Goal: Information Seeking & Learning: Learn about a topic

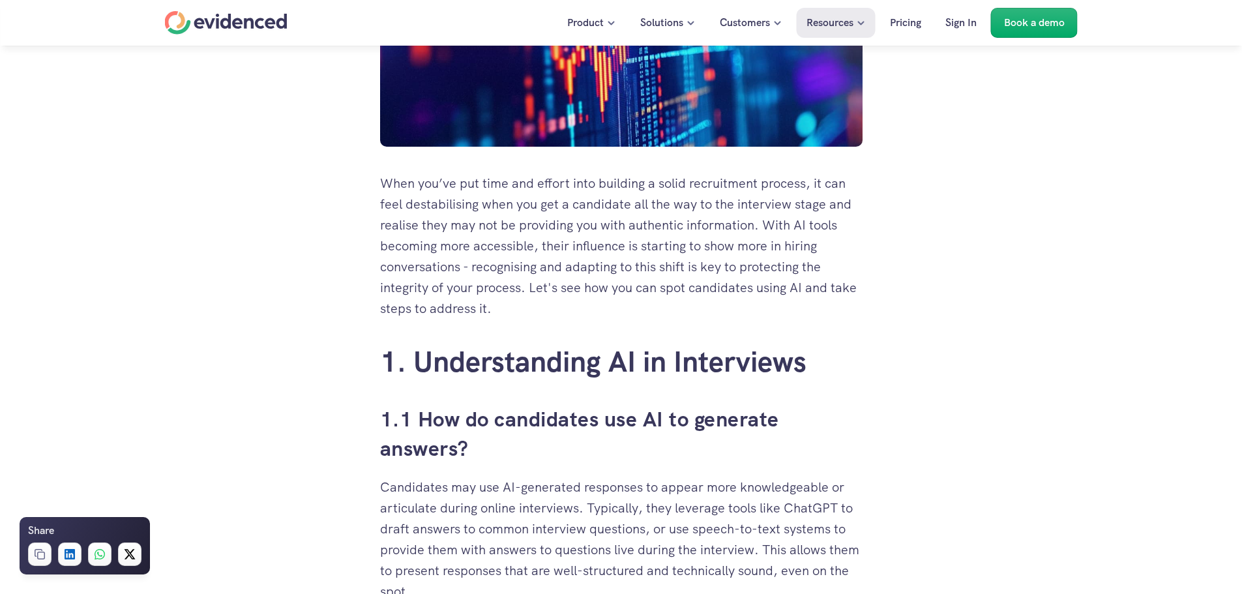
scroll to position [717, 0]
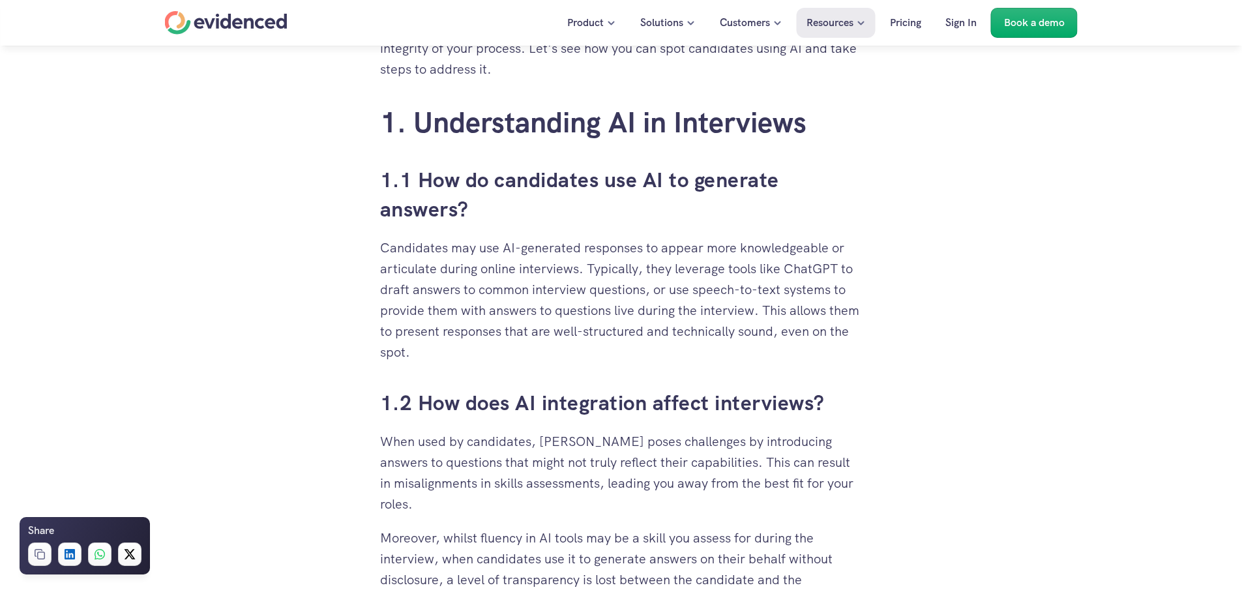
click at [509, 221] on h3 "1.1 How do candidates use AI to generate answers?" at bounding box center [621, 195] width 482 height 59
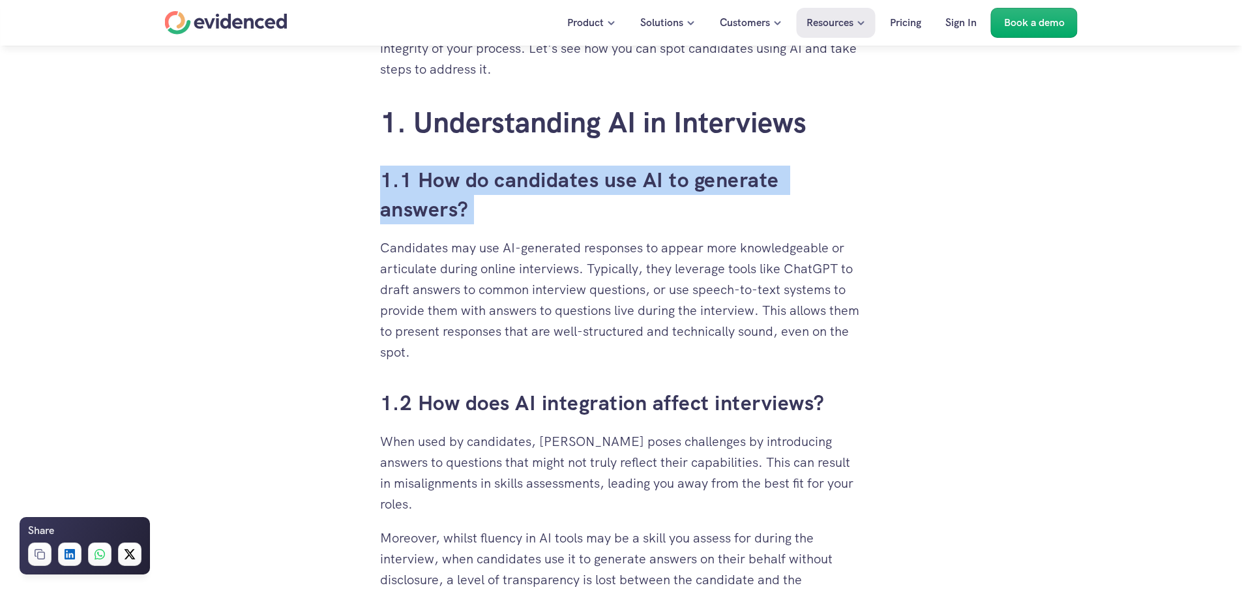
click at [509, 221] on h3 "1.1 How do candidates use AI to generate answers?" at bounding box center [621, 195] width 482 height 59
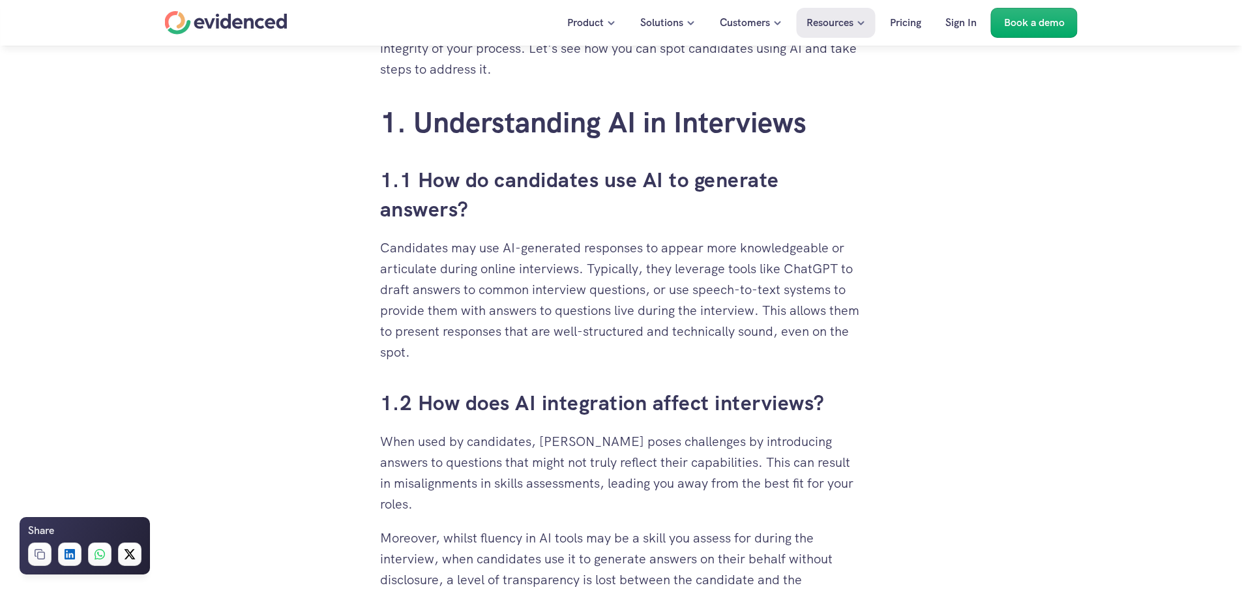
click at [509, 237] on p "Candidates may use AI-generated responses to appear more knowledgeable or artic…" at bounding box center [621, 299] width 482 height 125
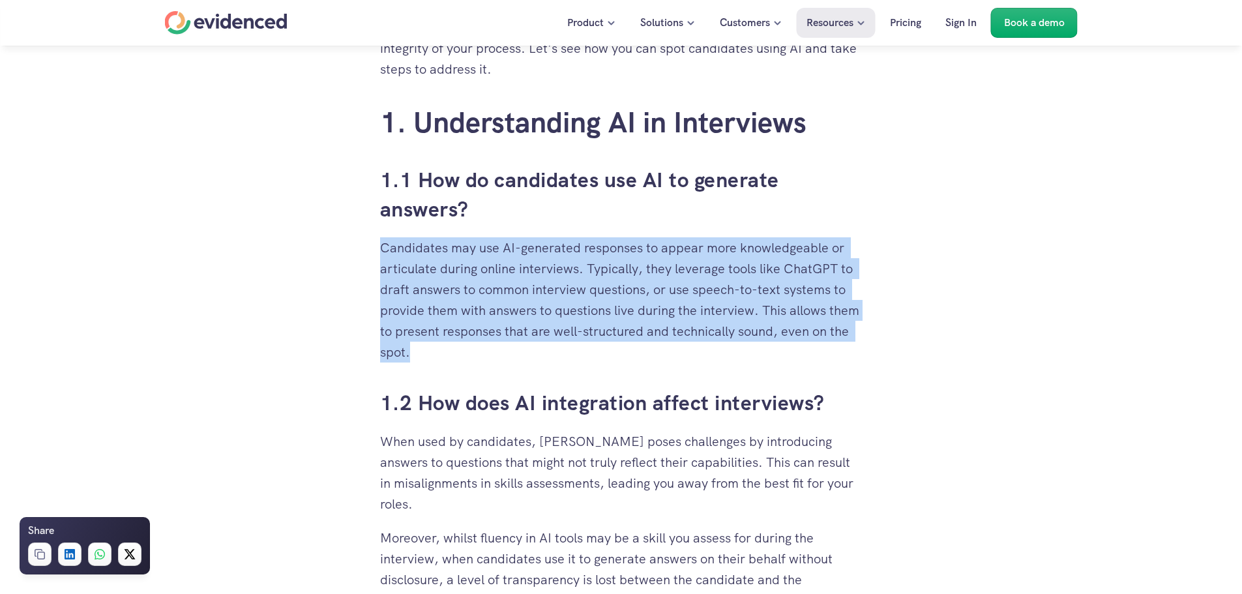
click at [509, 237] on p "Candidates may use AI-generated responses to appear more knowledgeable or artic…" at bounding box center [621, 299] width 482 height 125
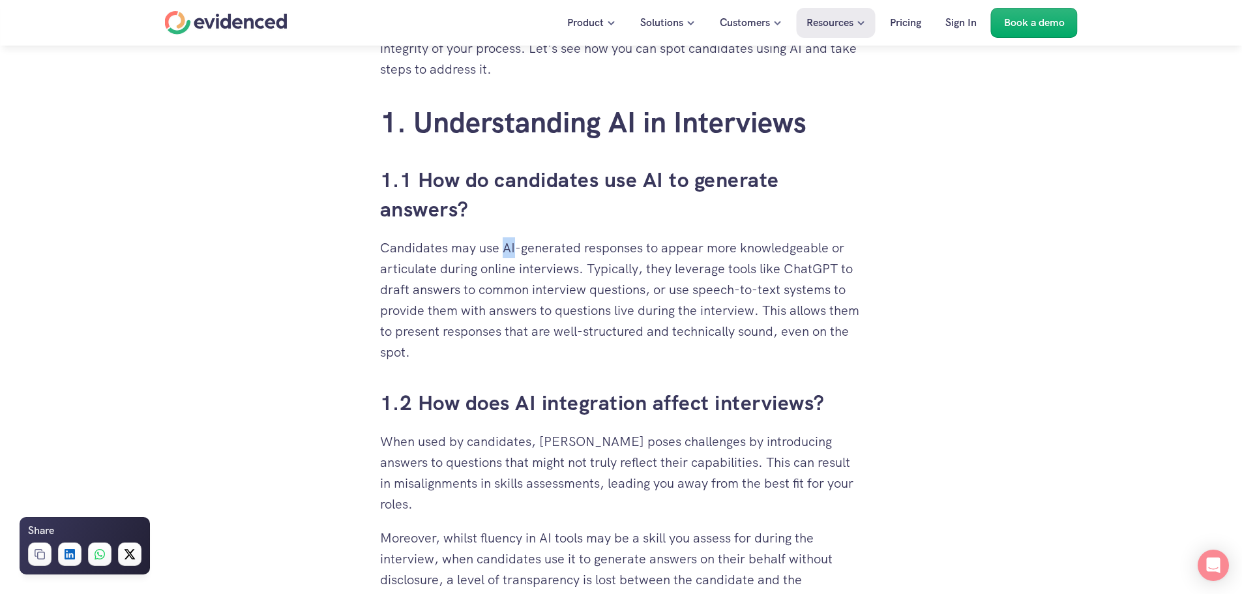
click at [509, 237] on p "Candidates may use AI-generated responses to appear more knowledgeable or artic…" at bounding box center [621, 299] width 482 height 125
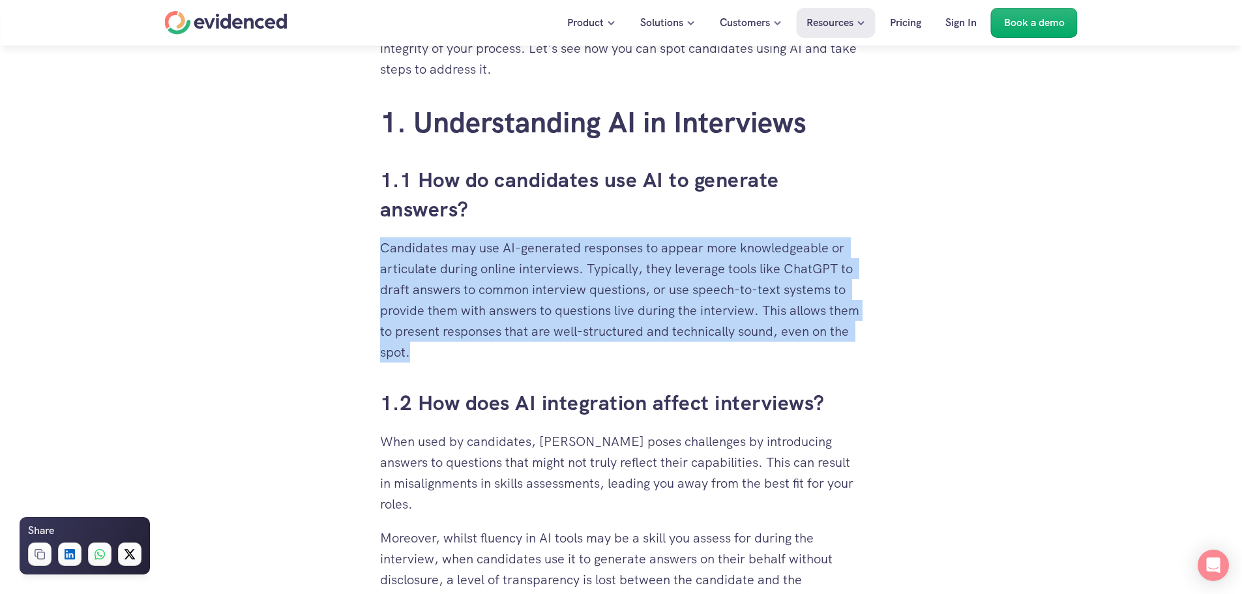
click at [509, 237] on p "Candidates may use AI-generated responses to appear more knowledgeable or artic…" at bounding box center [621, 299] width 482 height 125
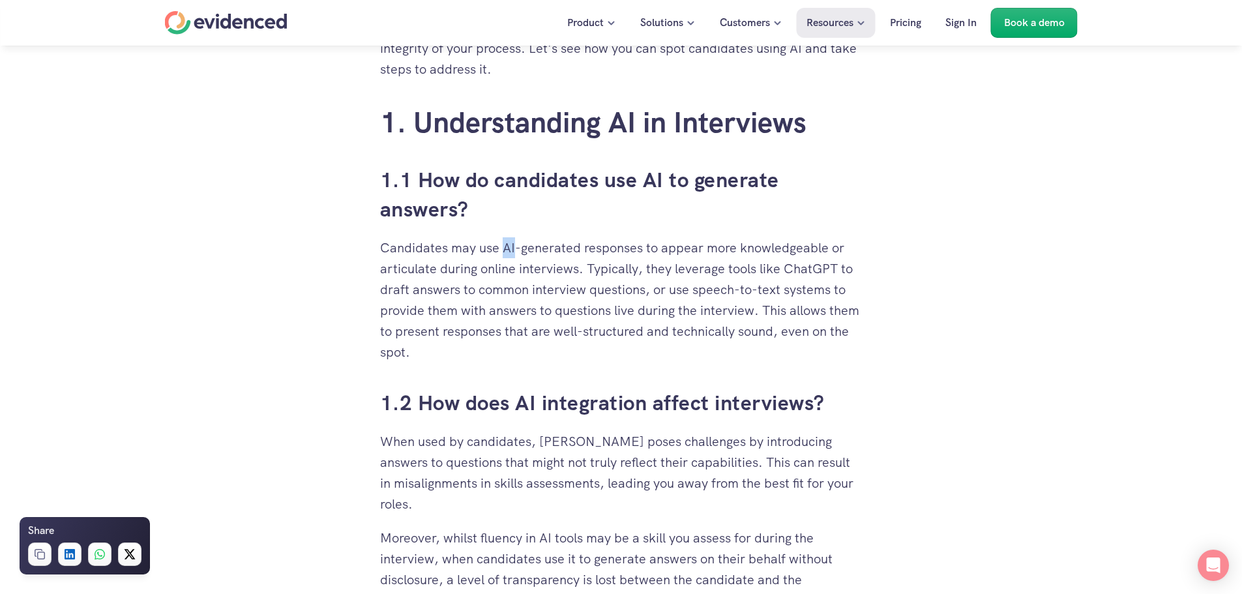
click at [509, 237] on p "Candidates may use AI-generated responses to appear more knowledgeable or artic…" at bounding box center [621, 299] width 482 height 125
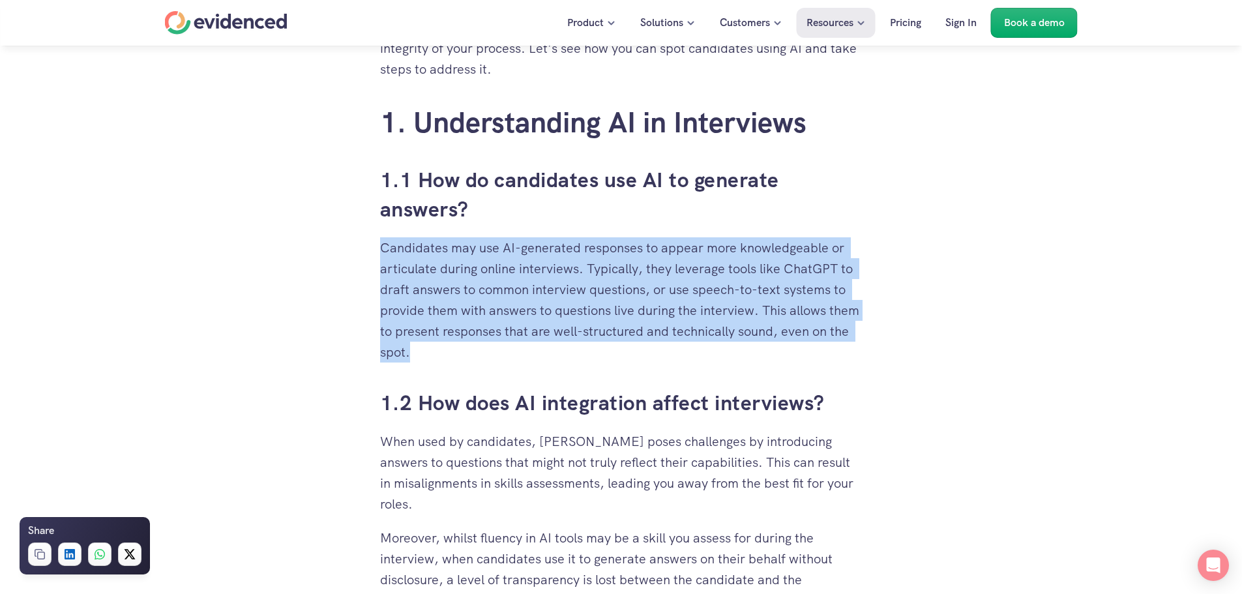
click at [509, 237] on p "Candidates may use AI-generated responses to appear more knowledgeable or artic…" at bounding box center [621, 299] width 482 height 125
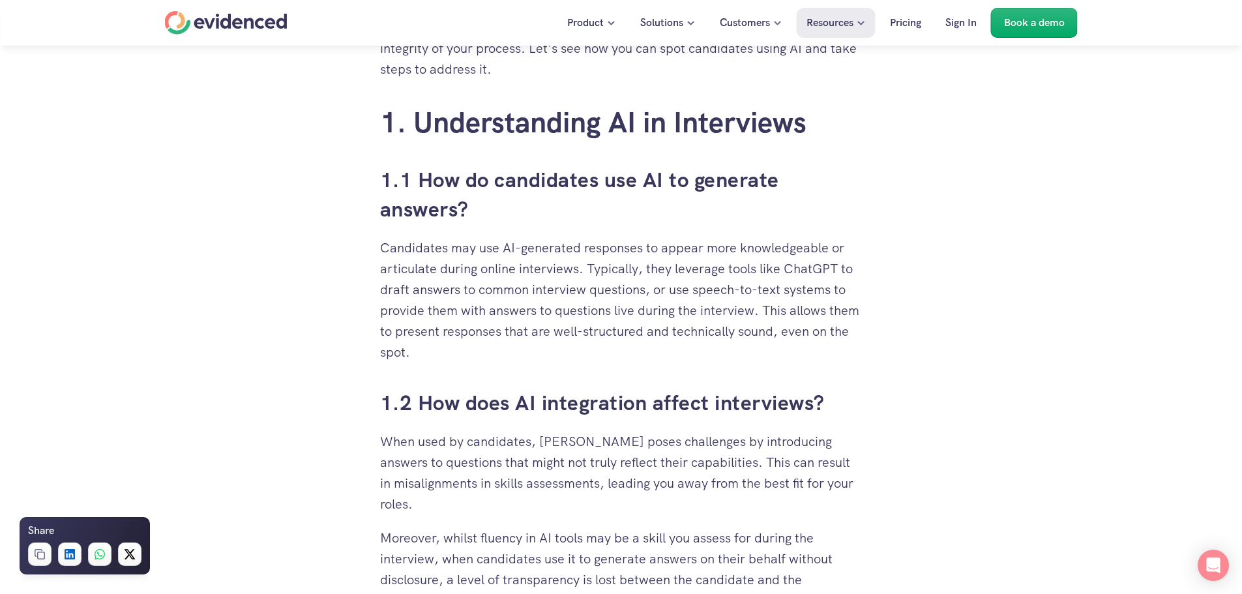
click at [509, 237] on p "Candidates may use AI-generated responses to appear more knowledgeable or artic…" at bounding box center [621, 299] width 482 height 125
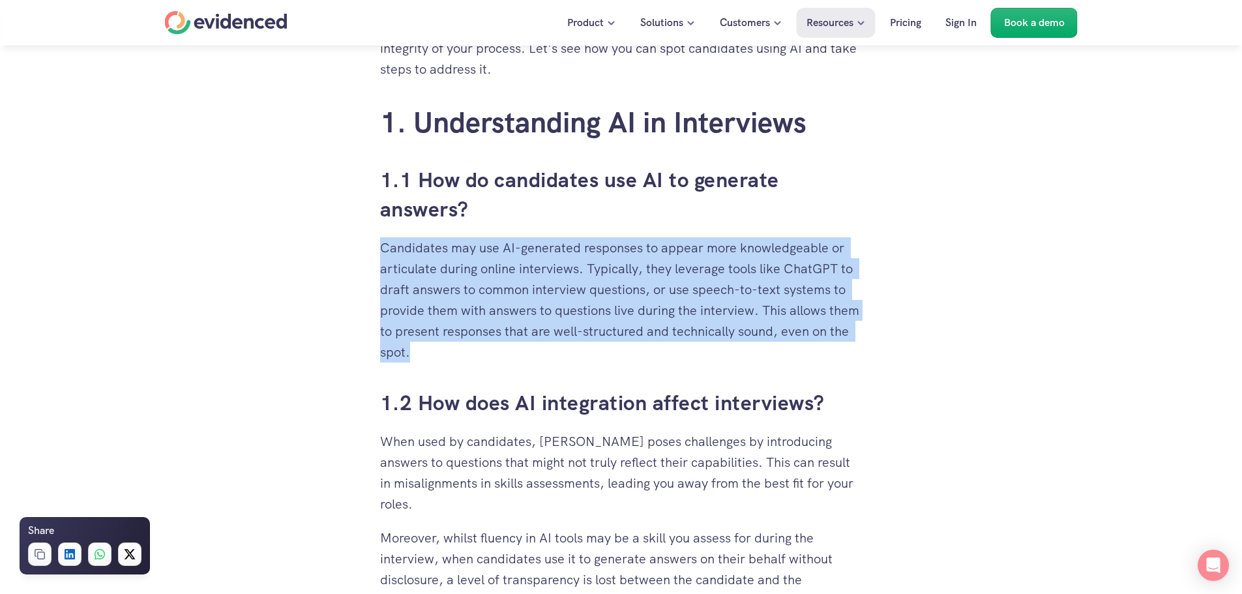
click at [509, 237] on p "Candidates may use AI-generated responses to appear more knowledgeable or artic…" at bounding box center [621, 299] width 482 height 125
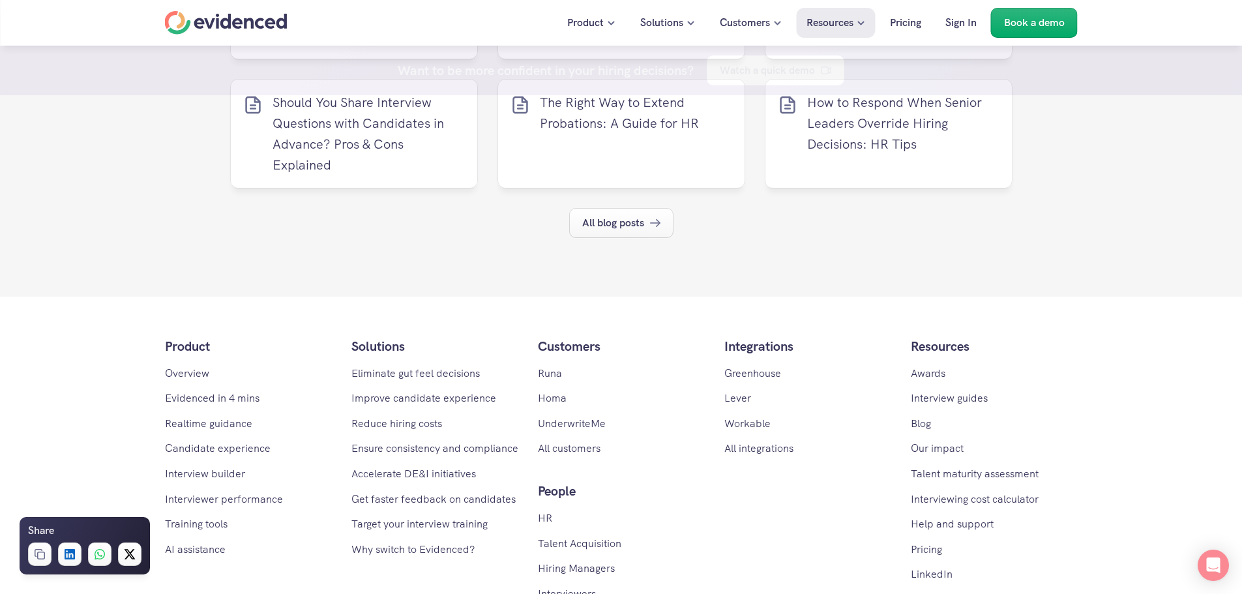
scroll to position [5977, 0]
